Goal: Task Accomplishment & Management: Use online tool/utility

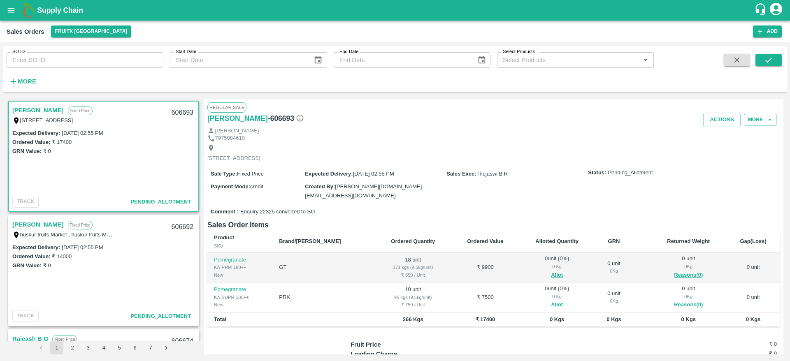
click at [51, 11] on b "Supply Chain" at bounding box center [60, 10] width 46 height 8
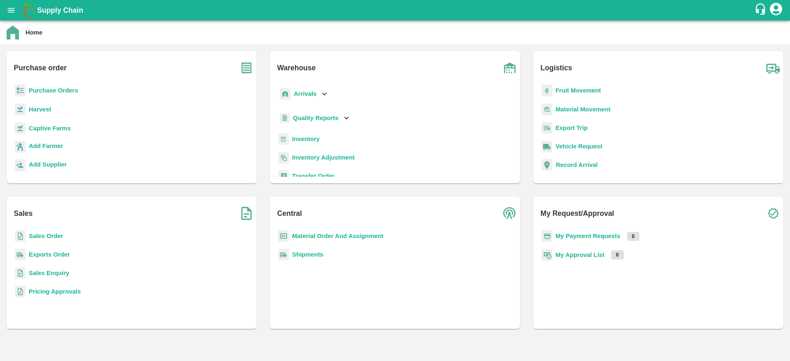
click at [55, 9] on b "Supply Chain" at bounding box center [60, 10] width 46 height 8
click at [47, 92] on b "Purchase Orders" at bounding box center [53, 90] width 49 height 7
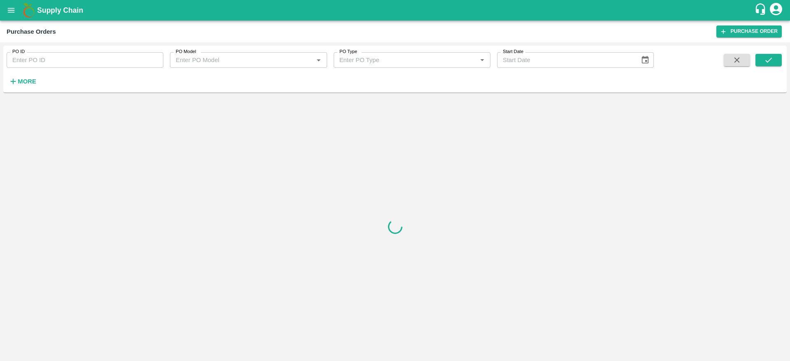
click at [26, 85] on h6 "More" at bounding box center [27, 81] width 19 height 11
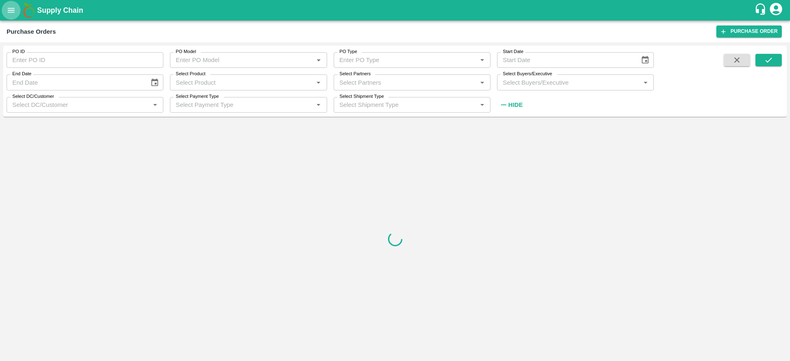
click at [5, 9] on button "open drawer" at bounding box center [11, 10] width 19 height 19
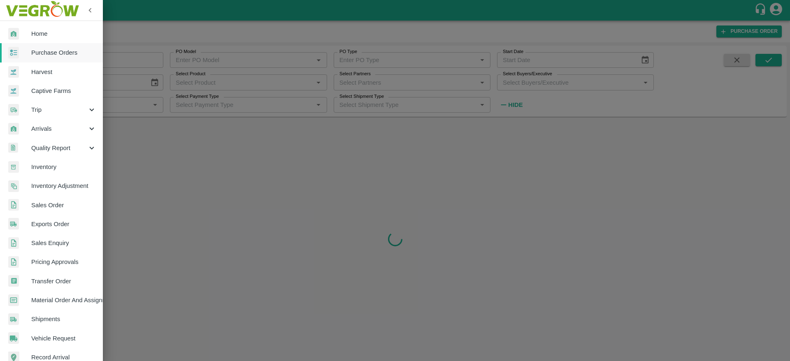
click at [39, 36] on span "Home" at bounding box center [63, 33] width 65 height 9
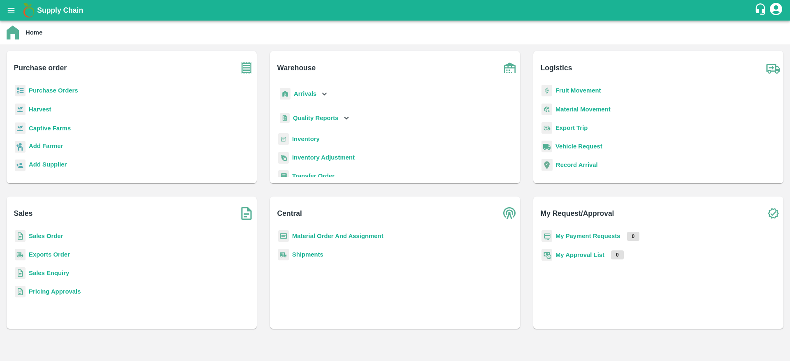
click at [38, 237] on b "Sales Order" at bounding box center [46, 236] width 34 height 7
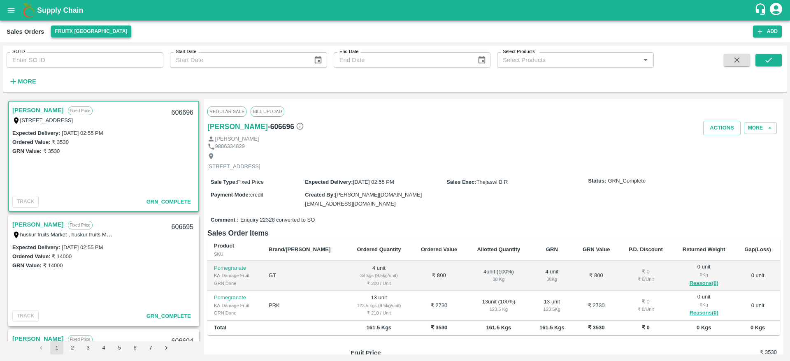
click at [61, 35] on button "FruitX Bangalore" at bounding box center [91, 32] width 81 height 12
click at [68, 63] on li "Mumbai Imported DC" at bounding box center [101, 62] width 113 height 14
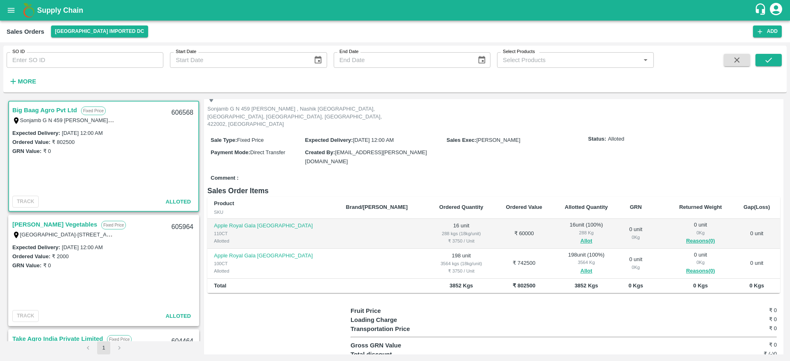
scroll to position [48, 0]
click at [6, 12] on button "open drawer" at bounding box center [11, 10] width 19 height 19
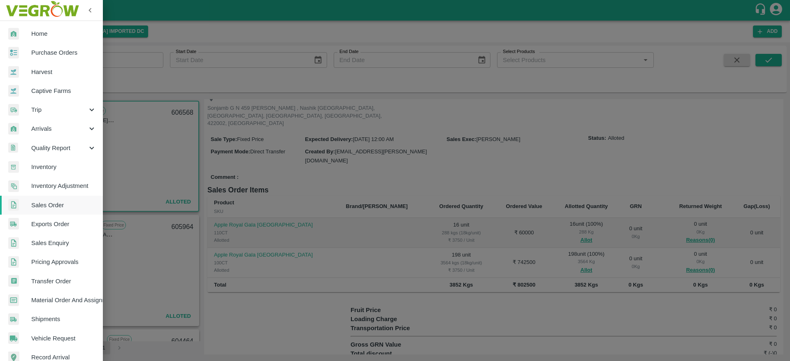
click at [45, 54] on span "Purchase Orders" at bounding box center [63, 52] width 65 height 9
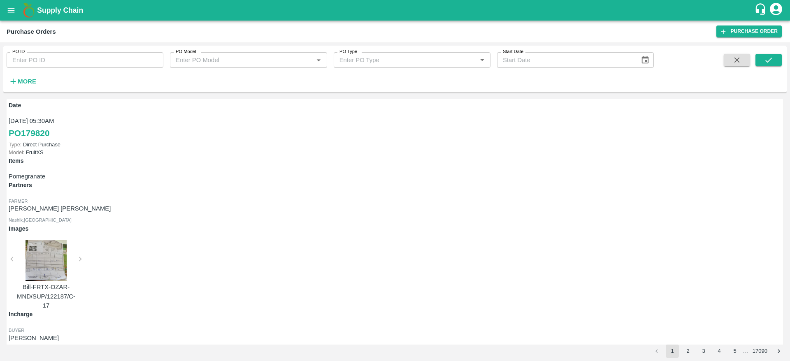
click at [28, 77] on h6 "More" at bounding box center [27, 81] width 19 height 11
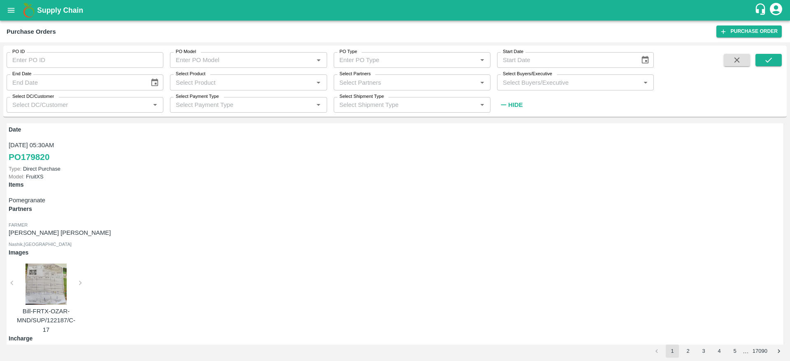
click at [235, 82] on input "Select Product" at bounding box center [241, 82] width 138 height 11
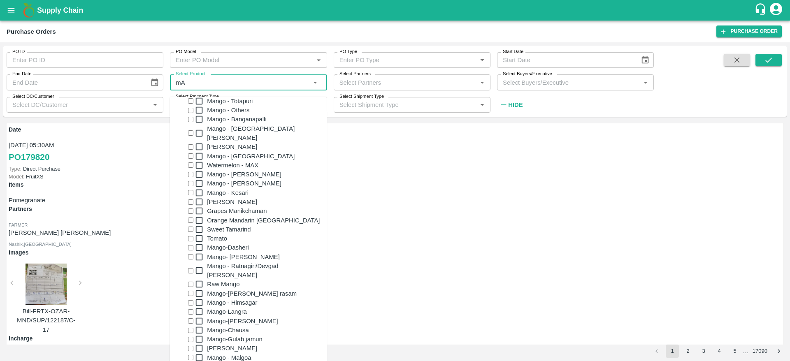
type input "m"
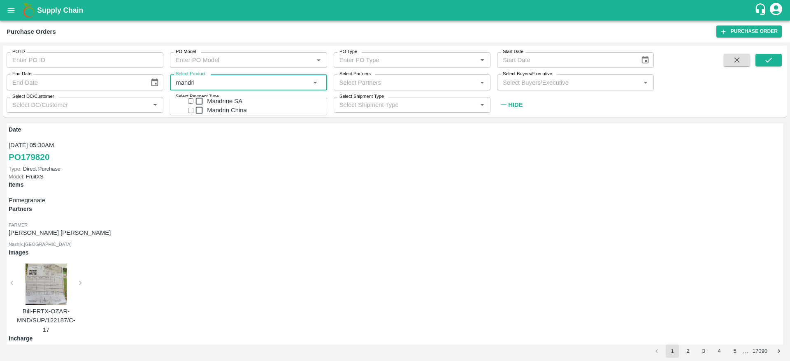
type input "mandrin"
click at [188, 104] on input "checkbox" at bounding box center [190, 100] width 5 height 5
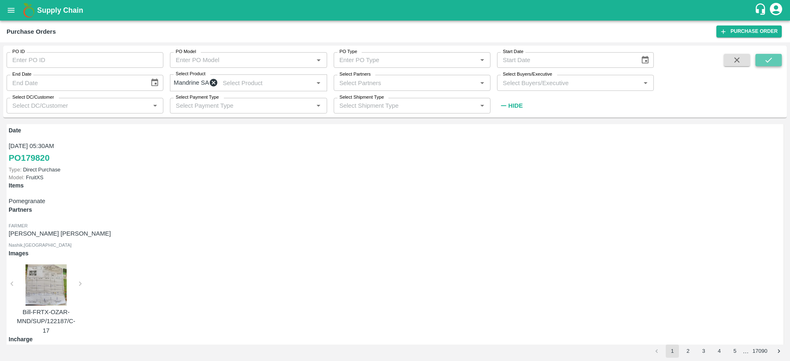
click at [769, 56] on icon "submit" at bounding box center [768, 60] width 9 height 9
